Goal: Task Accomplishment & Management: Manage account settings

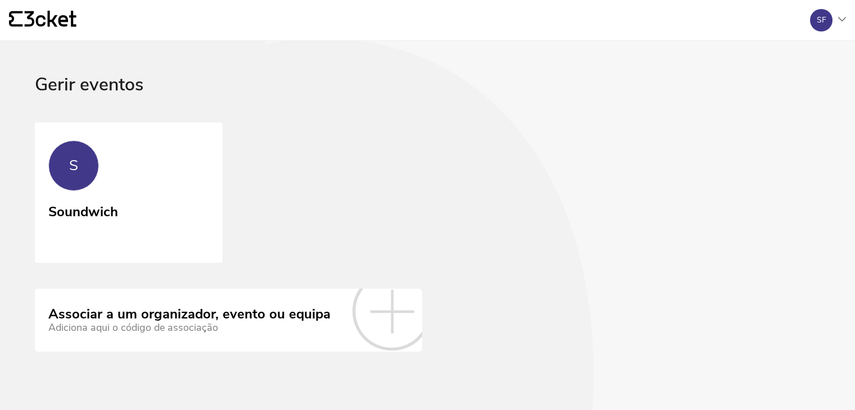
scroll to position [1, 0]
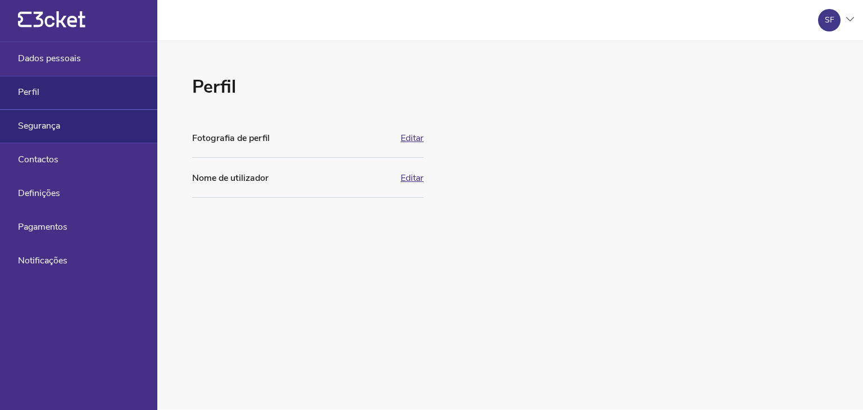
click at [116, 129] on div "Segurança" at bounding box center [78, 127] width 157 height 34
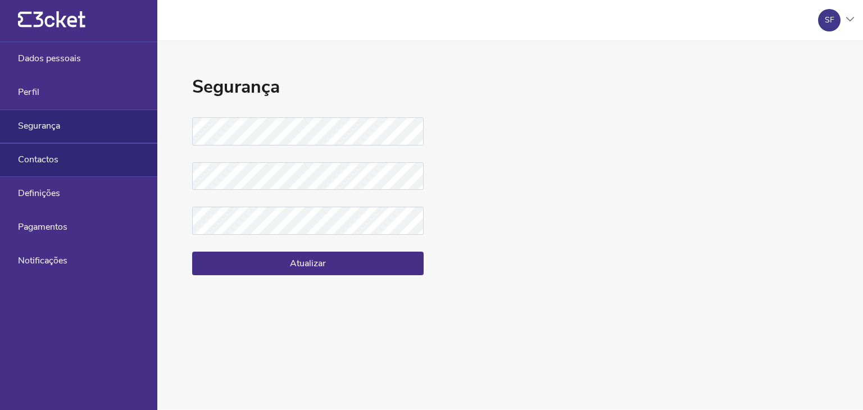
click at [76, 168] on div "Contactos" at bounding box center [78, 160] width 157 height 34
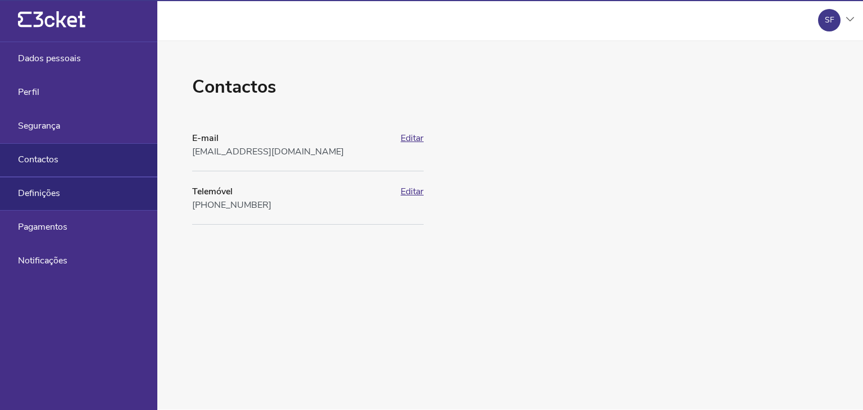
click at [76, 187] on div "Definições" at bounding box center [78, 194] width 157 height 34
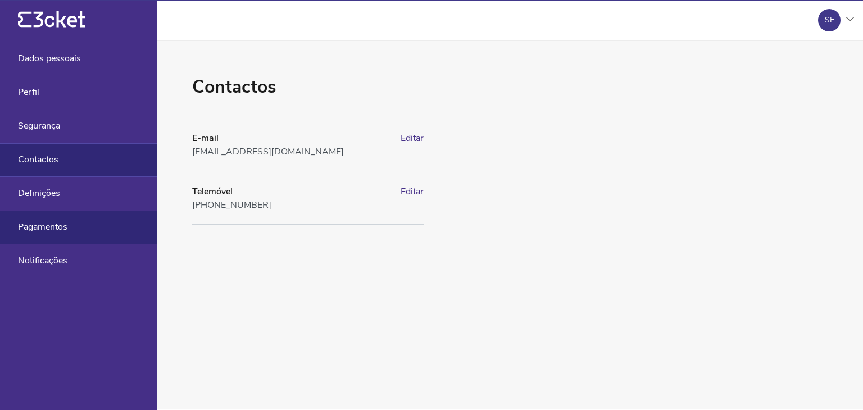
select select "pt_PT"
select select "Europe/[GEOGRAPHIC_DATA]"
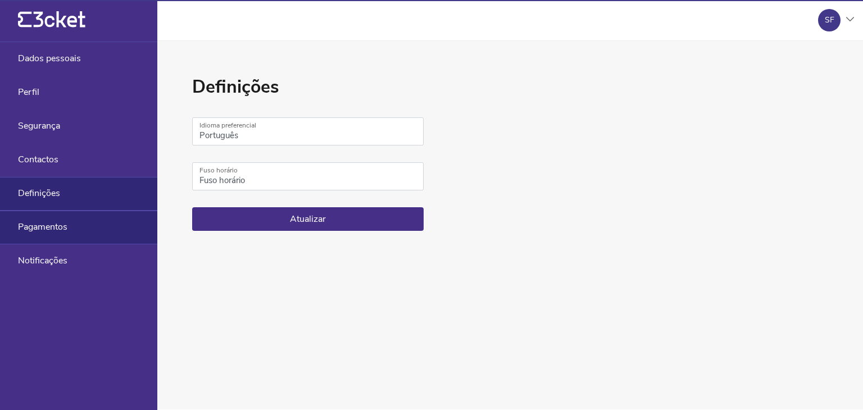
click at [75, 223] on div "Pagamentos" at bounding box center [78, 228] width 157 height 34
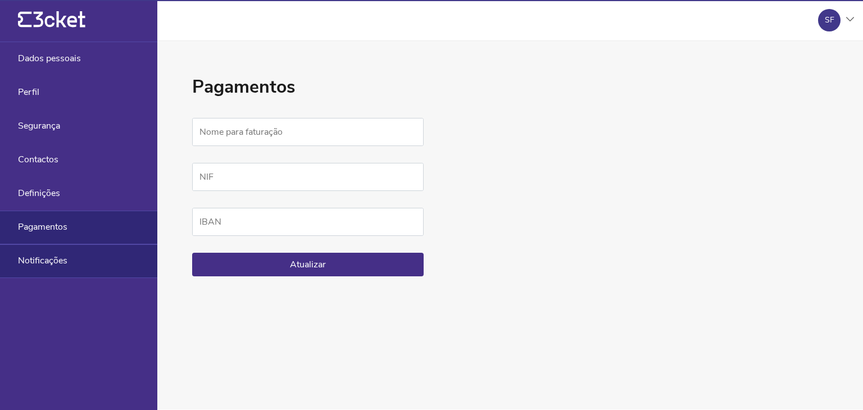
click at [68, 266] on div "Notificações" at bounding box center [78, 262] width 157 height 34
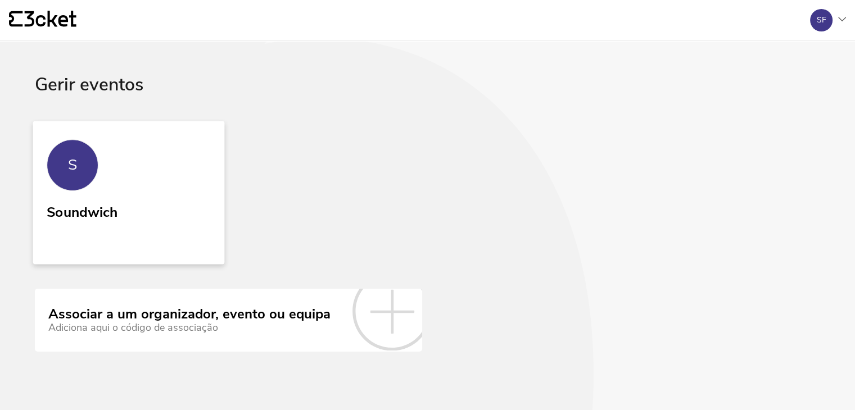
click at [103, 183] on link "S Soundwich" at bounding box center [129, 192] width 192 height 143
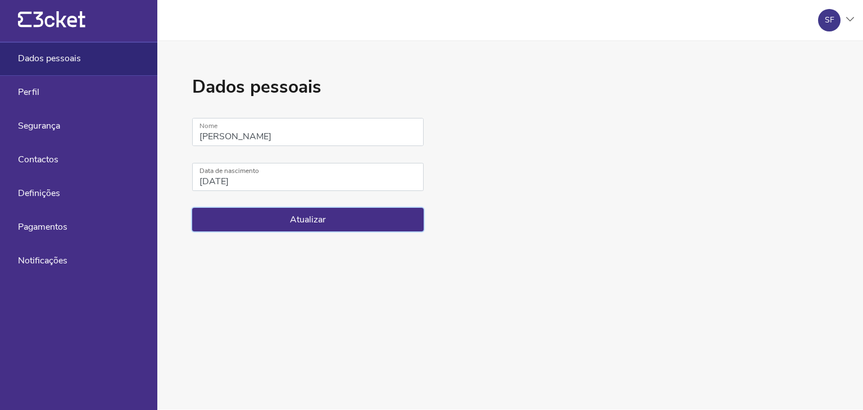
click at [321, 220] on button "Atualizar" at bounding box center [308, 220] width 232 height 24
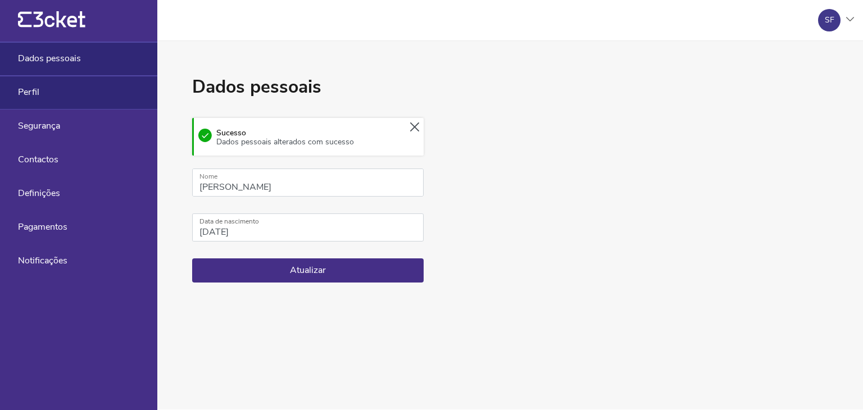
click at [46, 91] on div "Perfil" at bounding box center [78, 93] width 157 height 34
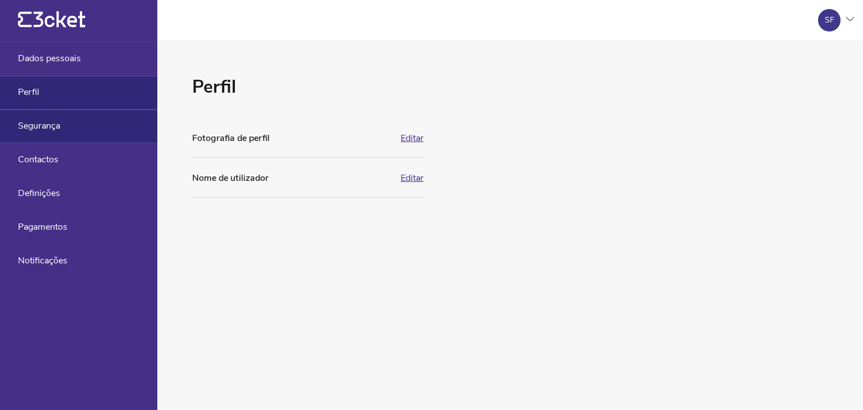
click at [62, 128] on div "Segurança" at bounding box center [78, 127] width 157 height 34
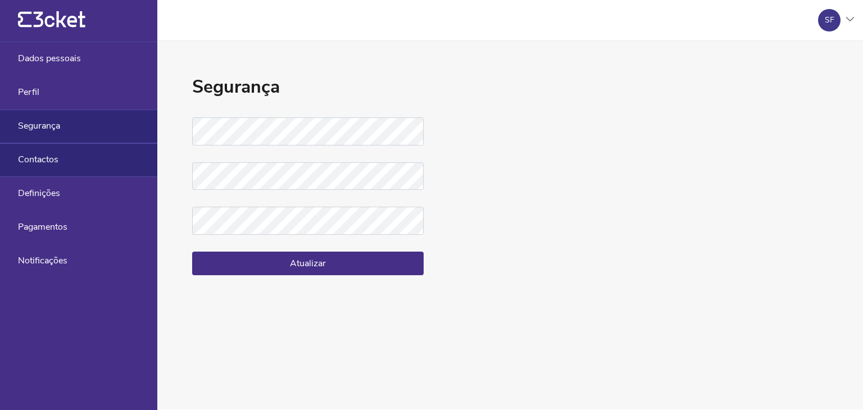
click at [61, 165] on div "Contactos" at bounding box center [78, 160] width 157 height 34
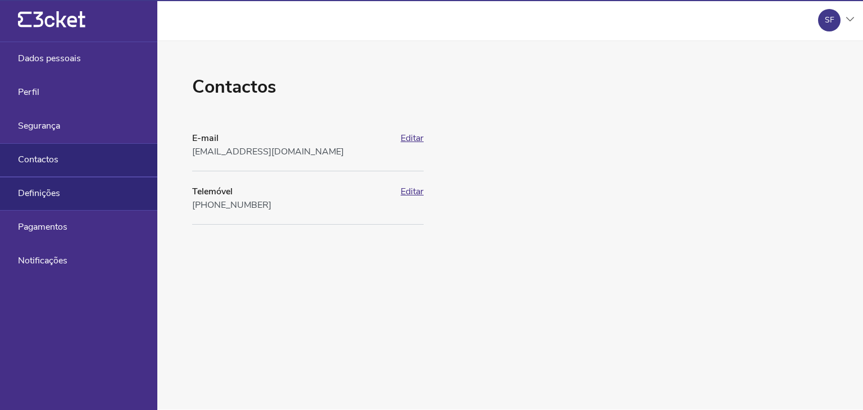
click at [79, 198] on div "Definições" at bounding box center [78, 194] width 157 height 34
select select "pt_PT"
select select "Europe/Lisbon"
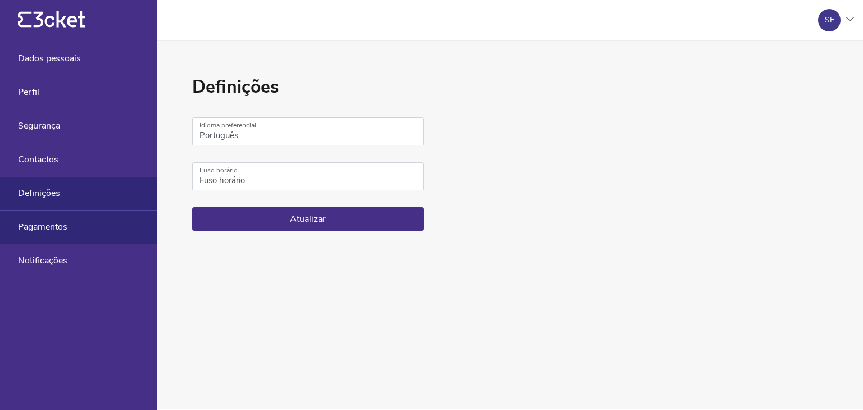
click at [82, 222] on div "Pagamentos" at bounding box center [78, 228] width 157 height 34
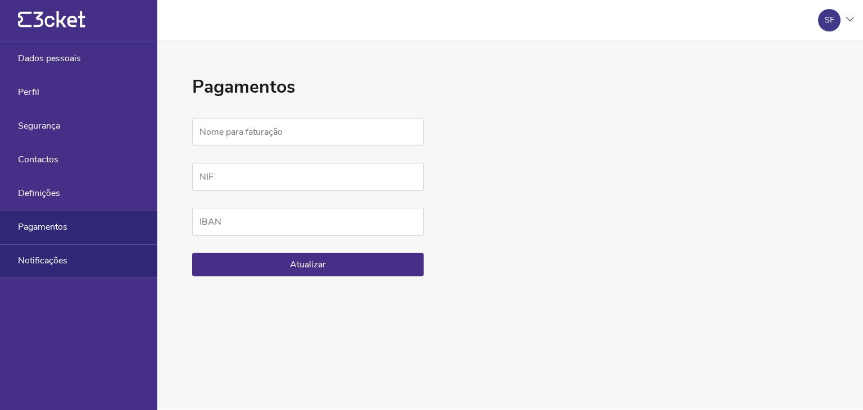
click at [78, 255] on div "Notificações" at bounding box center [78, 262] width 157 height 34
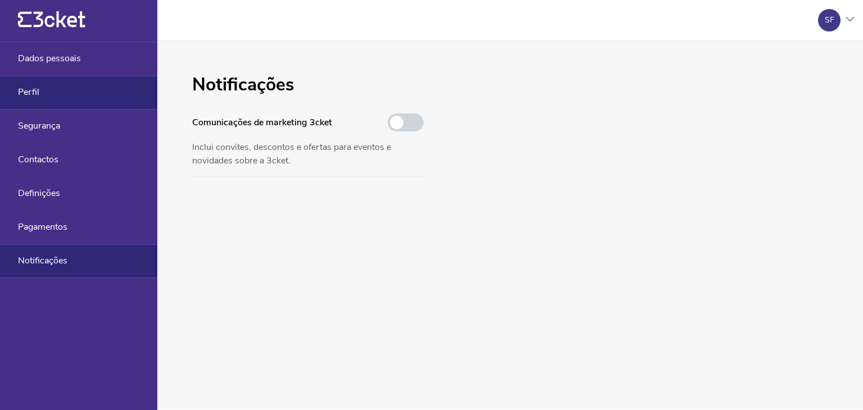
click at [69, 88] on div "Perfil" at bounding box center [78, 93] width 157 height 34
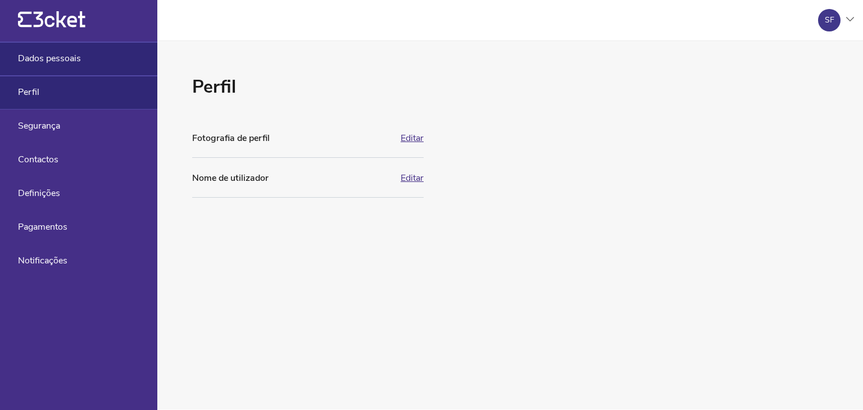
click at [53, 48] on div "Dados pessoais" at bounding box center [78, 59] width 157 height 34
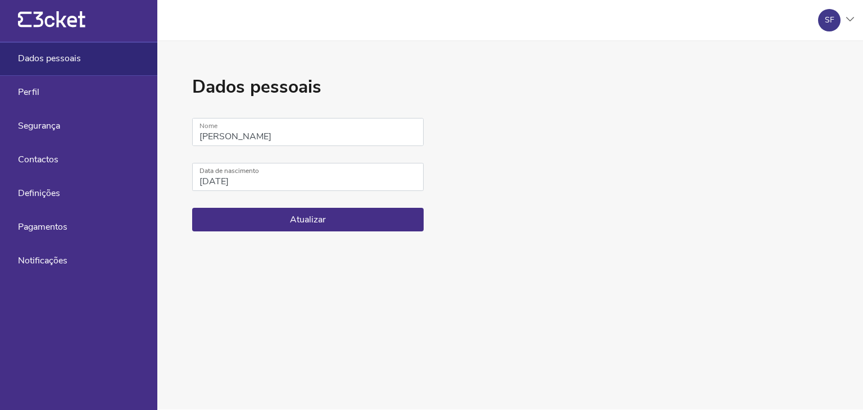
click at [61, 19] on icon "{' '}" at bounding box center [51, 19] width 67 height 17
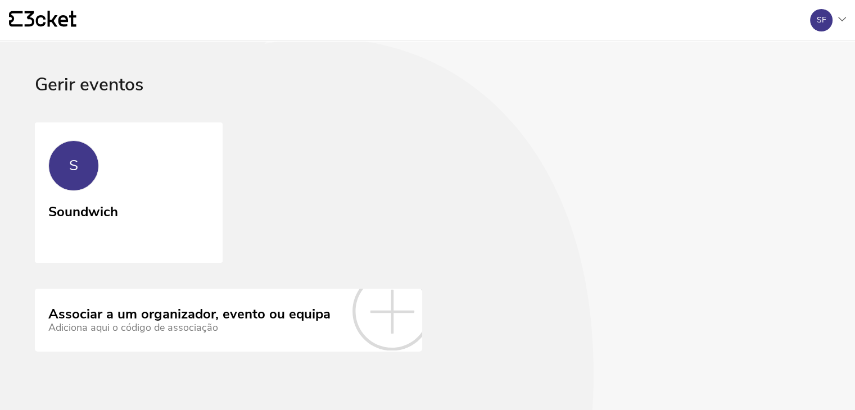
scroll to position [1, 0]
click at [154, 165] on link "S Soundwich" at bounding box center [129, 191] width 192 height 143
